Goal: Check status: Check status

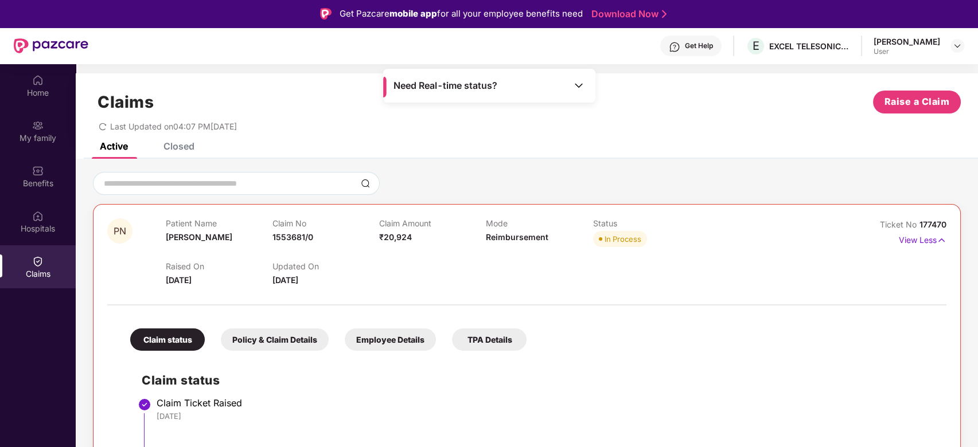
scroll to position [196, 0]
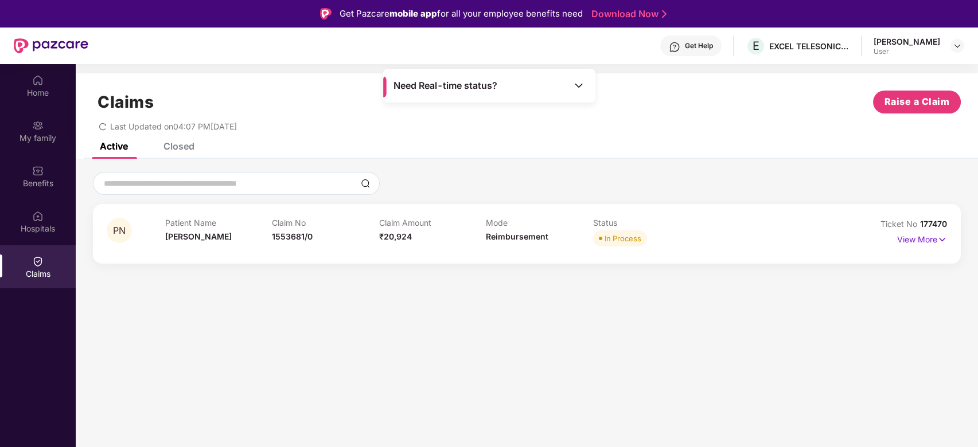
click at [48, 264] on div "Claims" at bounding box center [38, 266] width 76 height 43
click at [33, 264] on img at bounding box center [37, 261] width 11 height 11
click at [942, 239] on img at bounding box center [942, 239] width 10 height 13
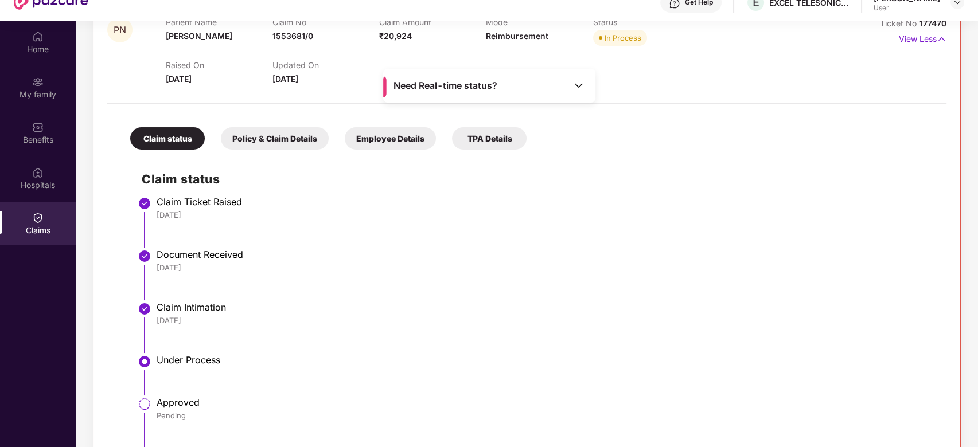
scroll to position [196, 0]
